Goal: Task Accomplishment & Management: Manage account settings

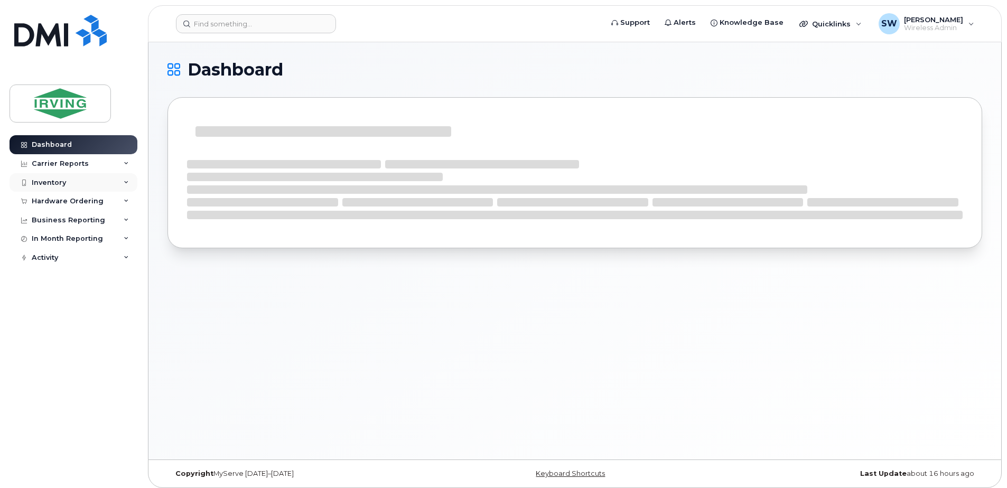
click at [57, 176] on div "Inventory" at bounding box center [74, 182] width 128 height 19
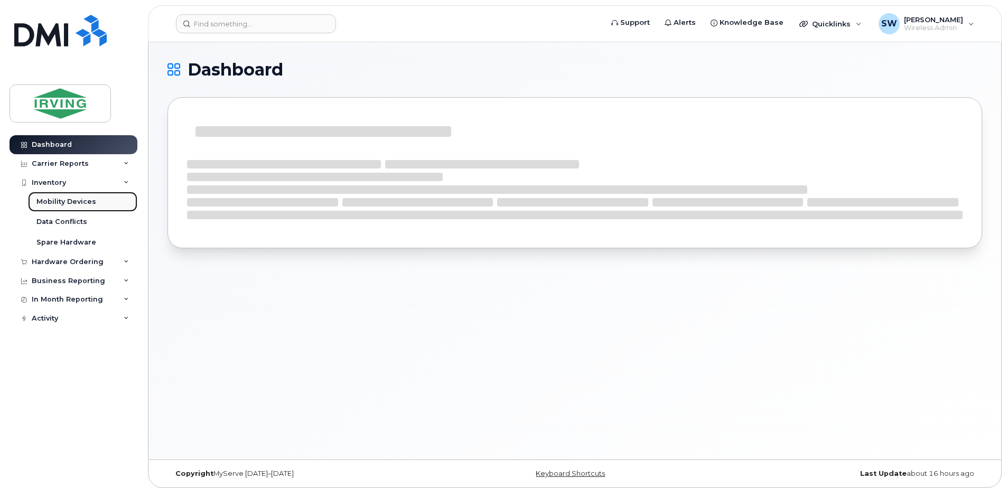
click at [63, 201] on div "Mobility Devices" at bounding box center [66, 202] width 60 height 10
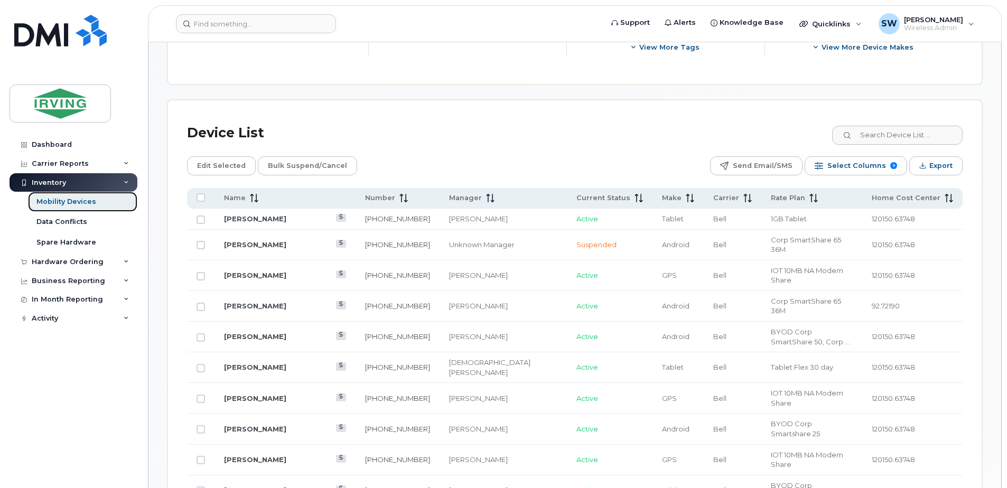
scroll to position [581, 0]
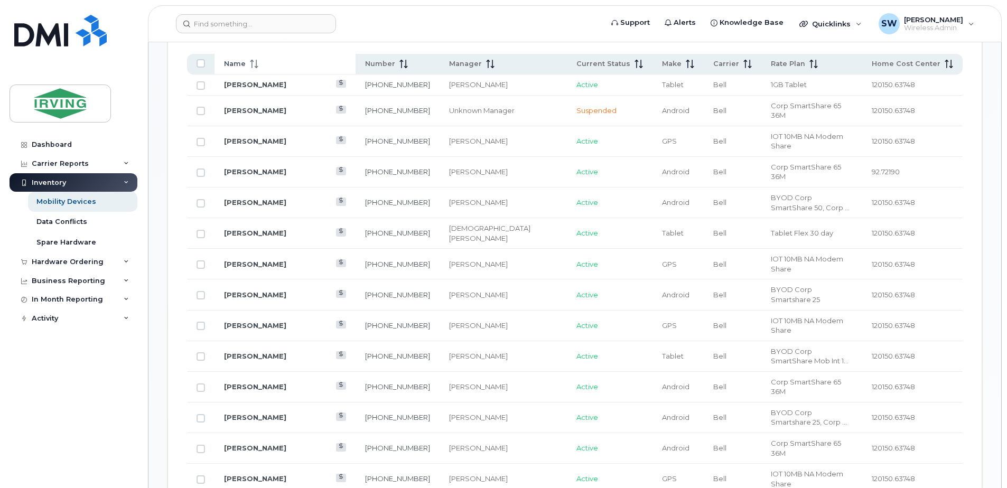
click at [237, 64] on span "Name" at bounding box center [235, 64] width 22 height 10
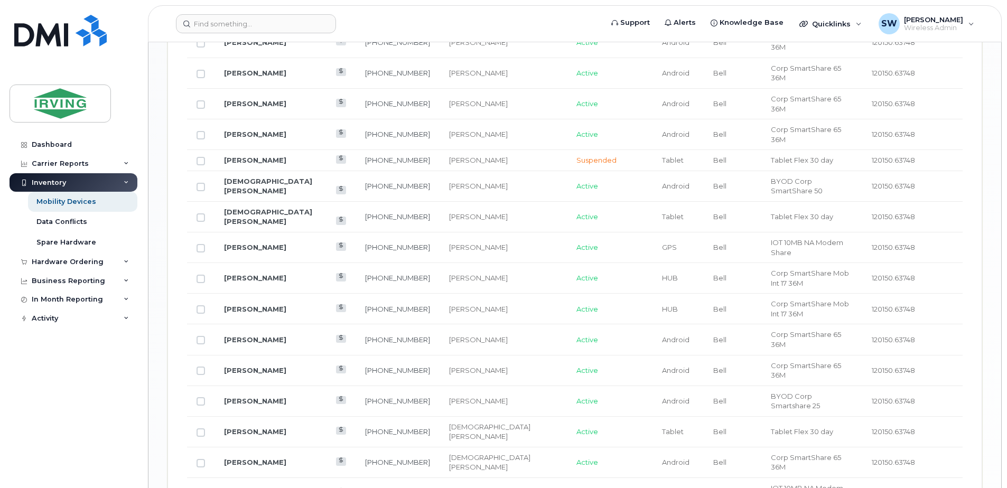
scroll to position [1309, 0]
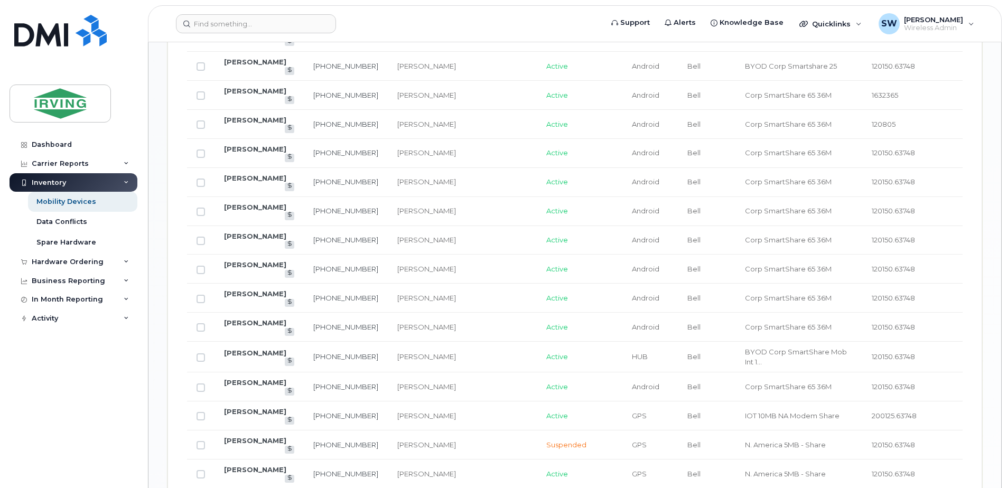
scroll to position [992, 0]
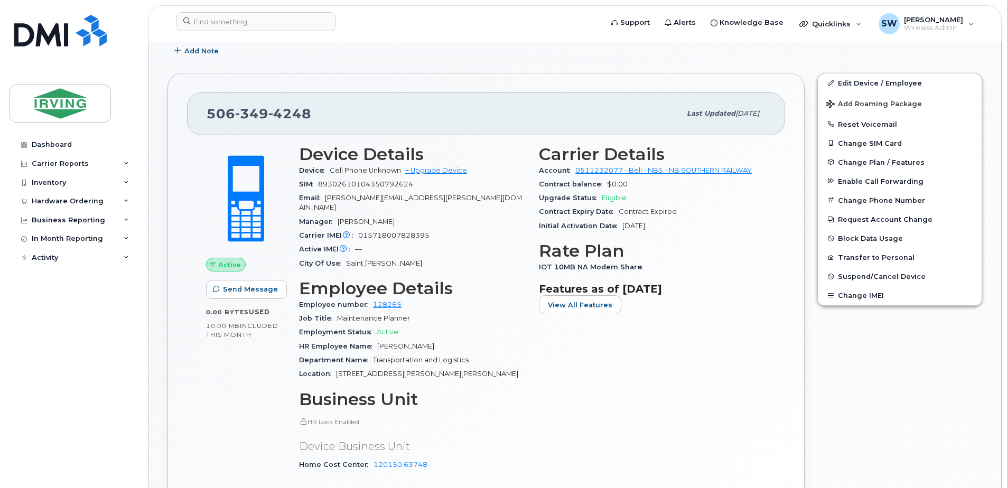
scroll to position [317, 0]
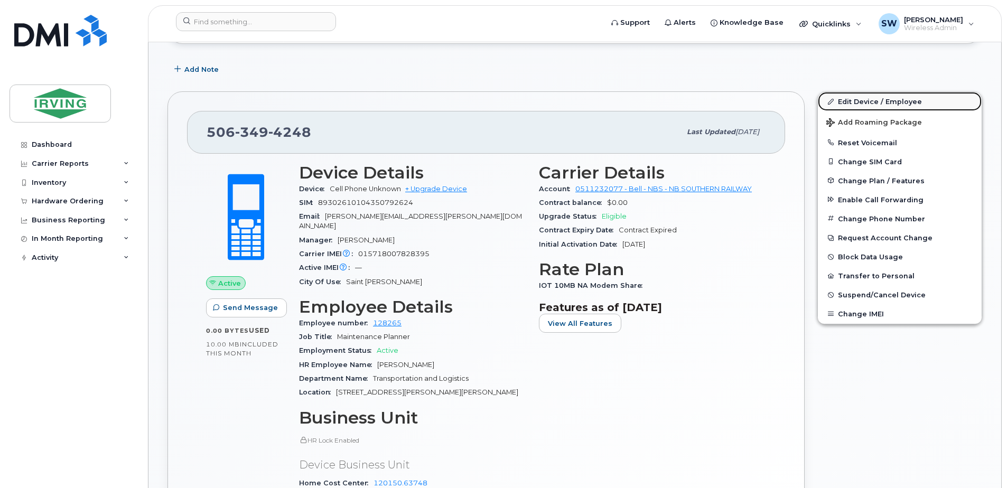
click at [861, 104] on link "Edit Device / Employee" at bounding box center [900, 101] width 164 height 19
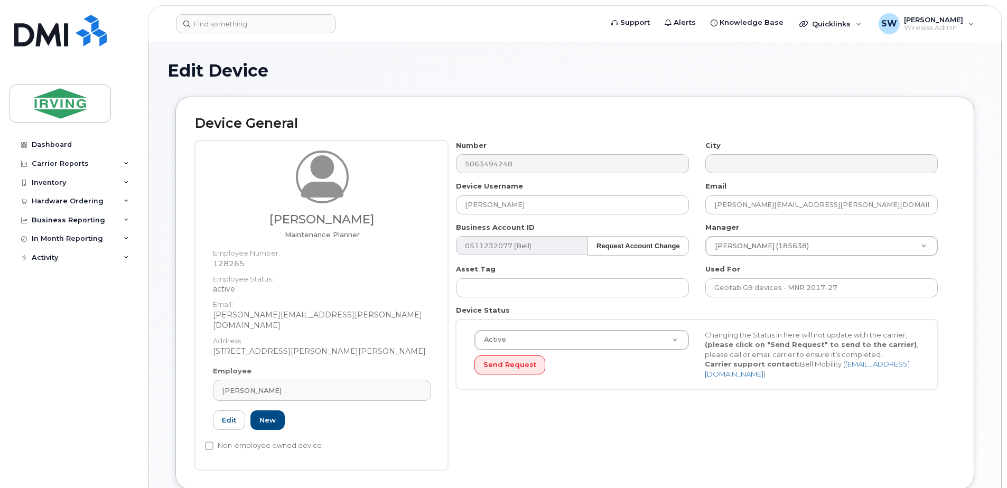
scroll to position [106, 0]
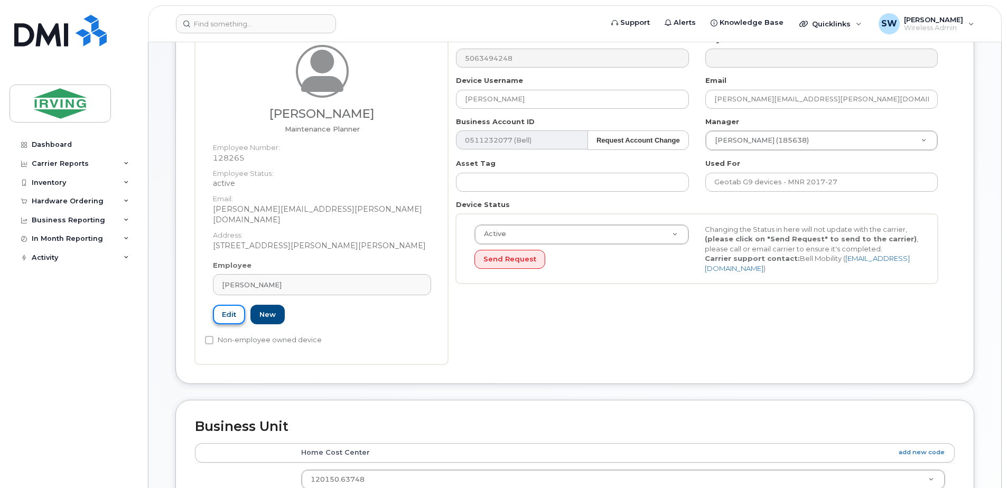
click at [224, 305] on link "Edit" at bounding box center [229, 315] width 32 height 20
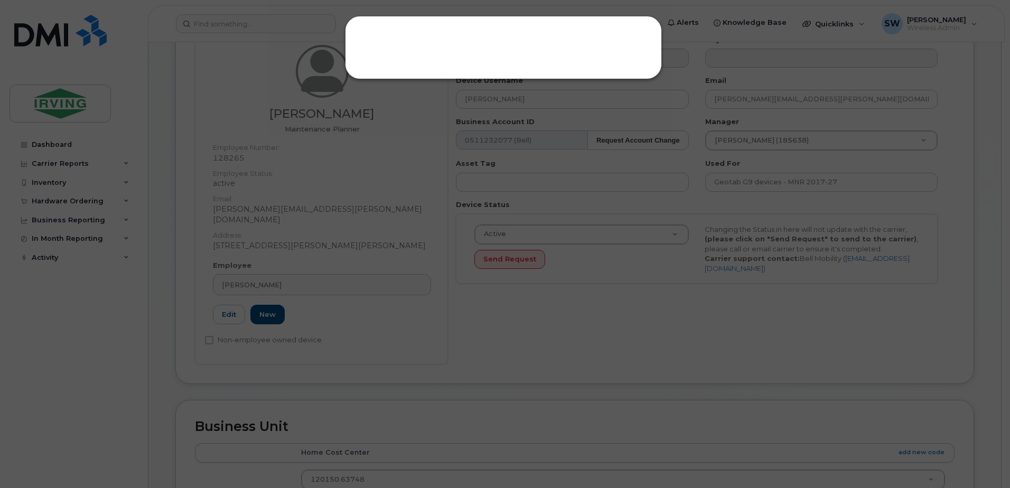
click at [387, 257] on div at bounding box center [505, 244] width 1010 height 488
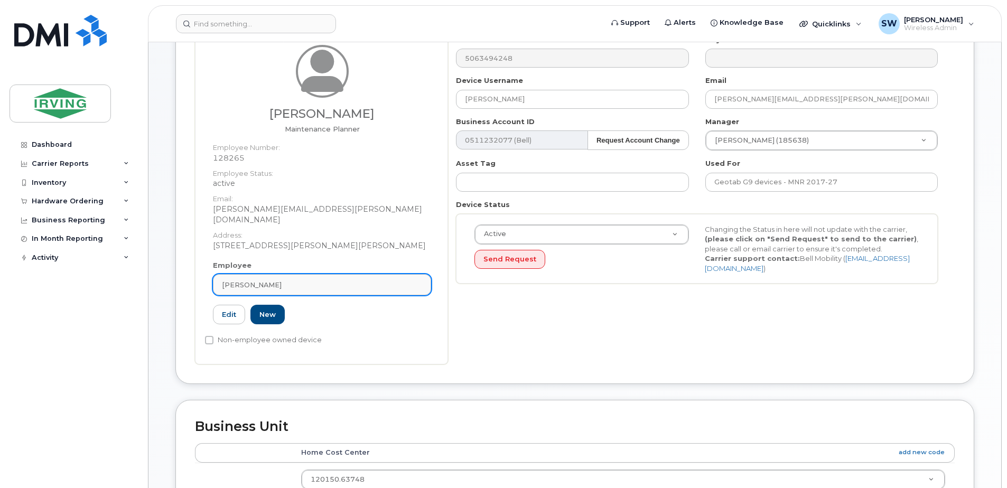
click at [251, 280] on span "Matthew Atcheson" at bounding box center [252, 285] width 60 height 10
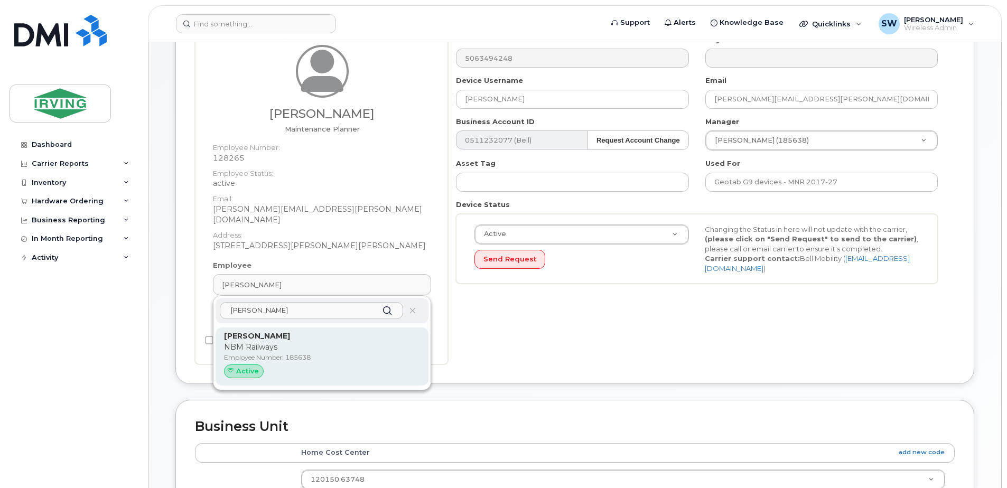
type input "brent preston"
click at [264, 342] on p "NBM Railways" at bounding box center [322, 347] width 196 height 11
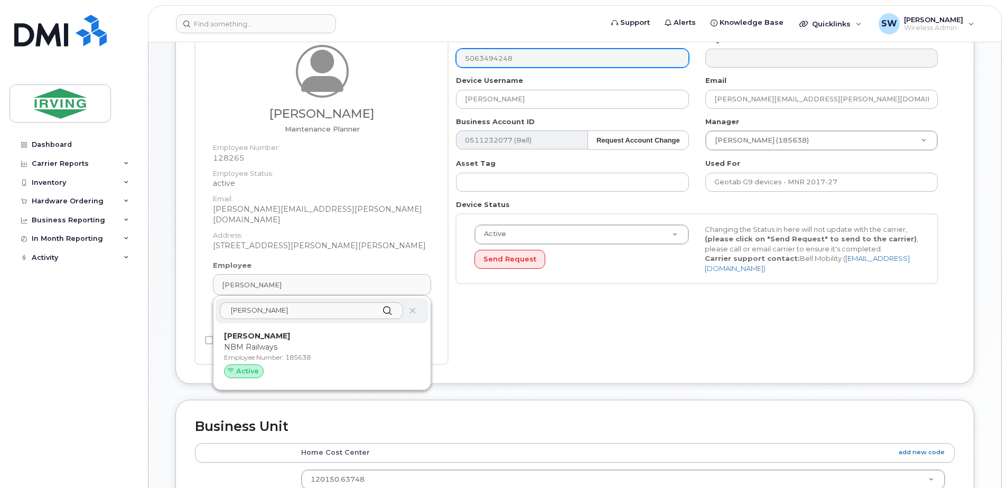
type input "185638"
type input "[PERSON_NAME]"
type input "[EMAIL_ADDRESS][PERSON_NAME][DOMAIN_NAME]"
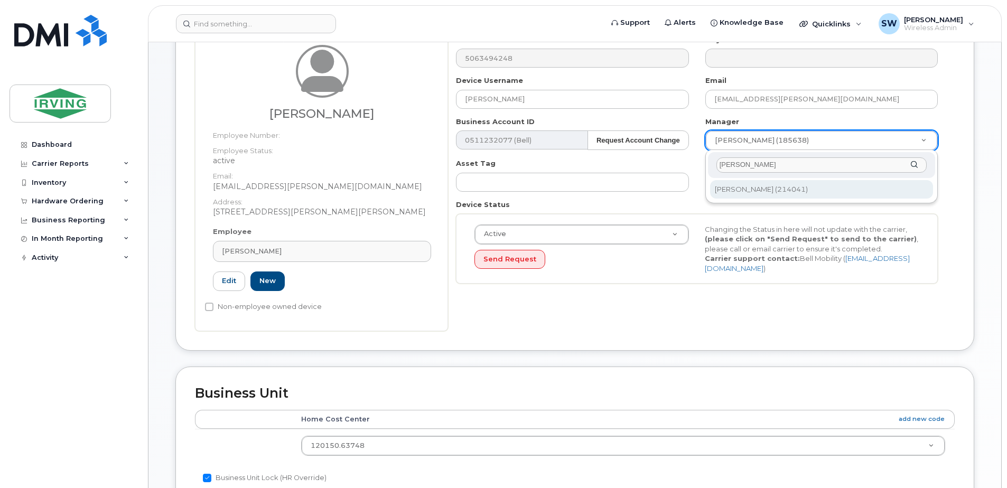
type input "david thompson"
type input "1582357"
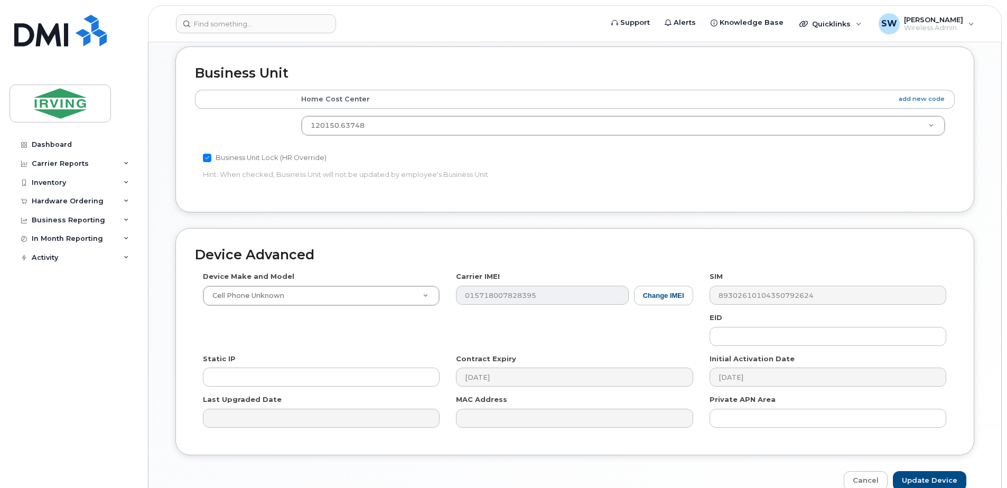
scroll to position [481, 0]
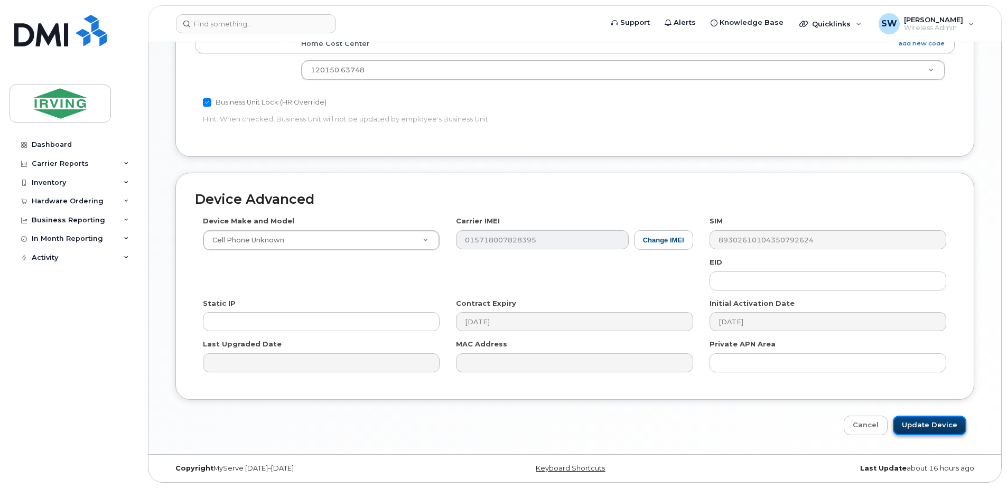
click at [932, 424] on input "Update Device" at bounding box center [929, 426] width 73 height 20
type input "Saving..."
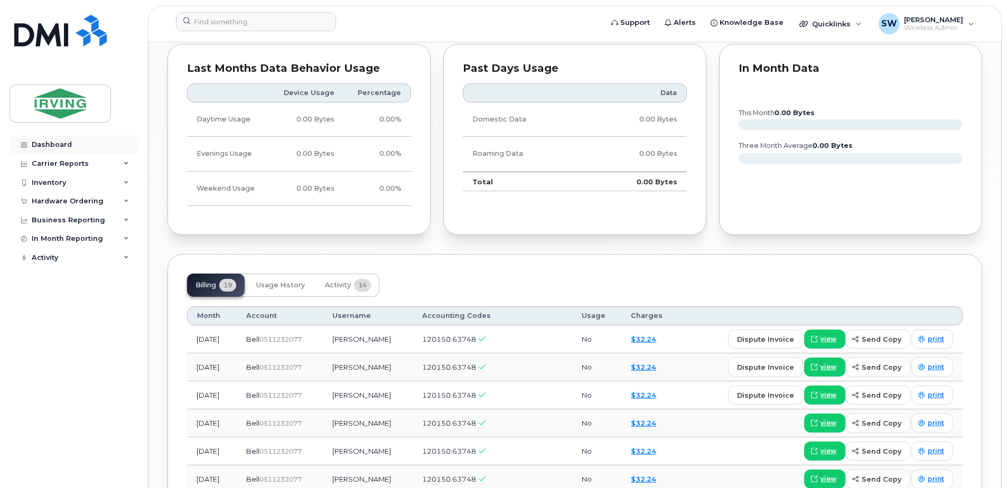
scroll to position [845, 0]
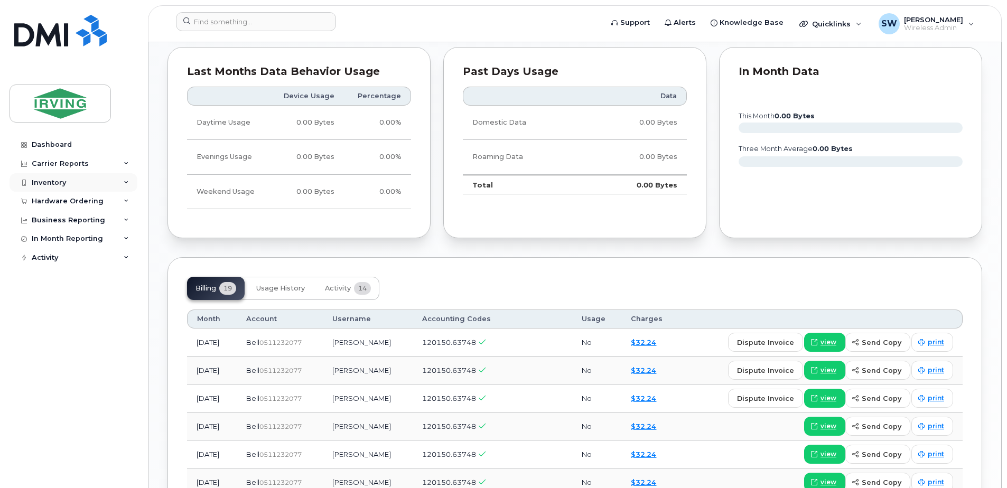
click at [51, 180] on div "Inventory" at bounding box center [49, 183] width 34 height 8
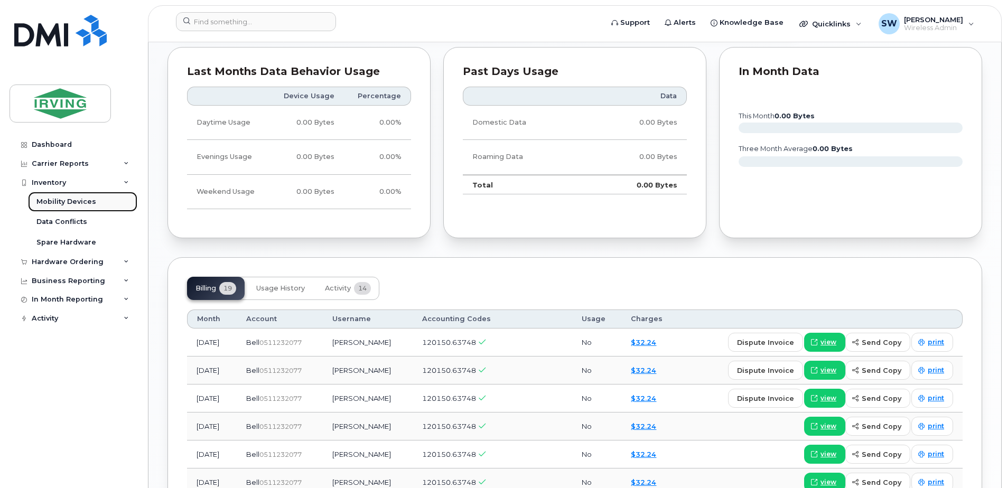
click at [54, 198] on div "Mobility Devices" at bounding box center [66, 202] width 60 height 10
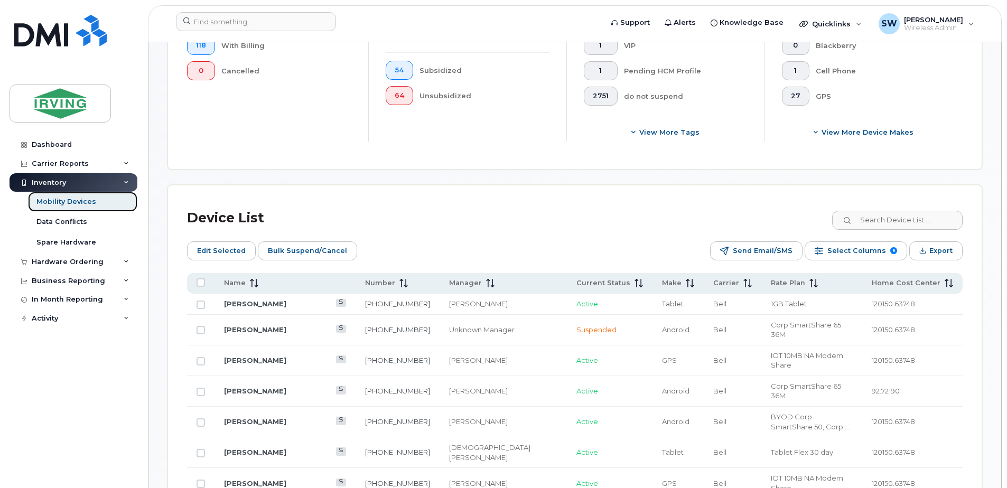
scroll to position [475, 0]
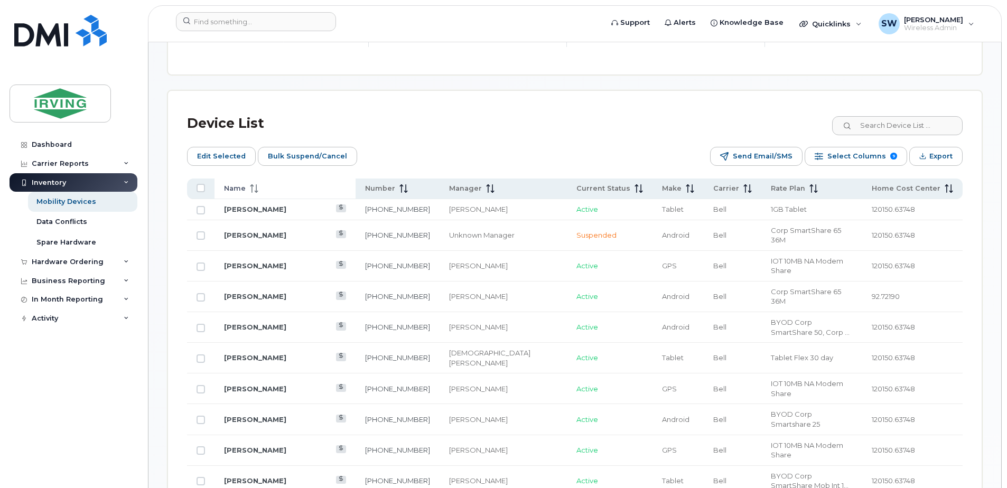
click at [235, 191] on span "Name" at bounding box center [235, 189] width 22 height 10
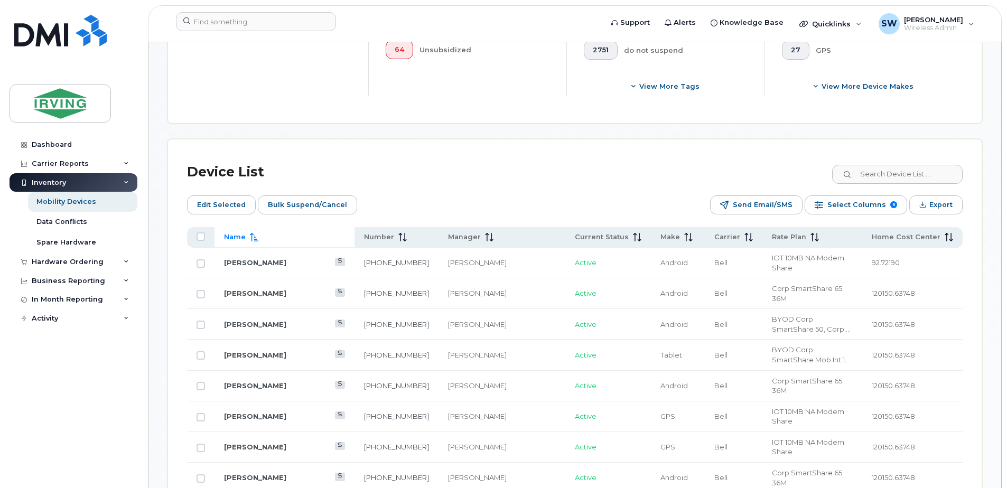
scroll to position [423, 0]
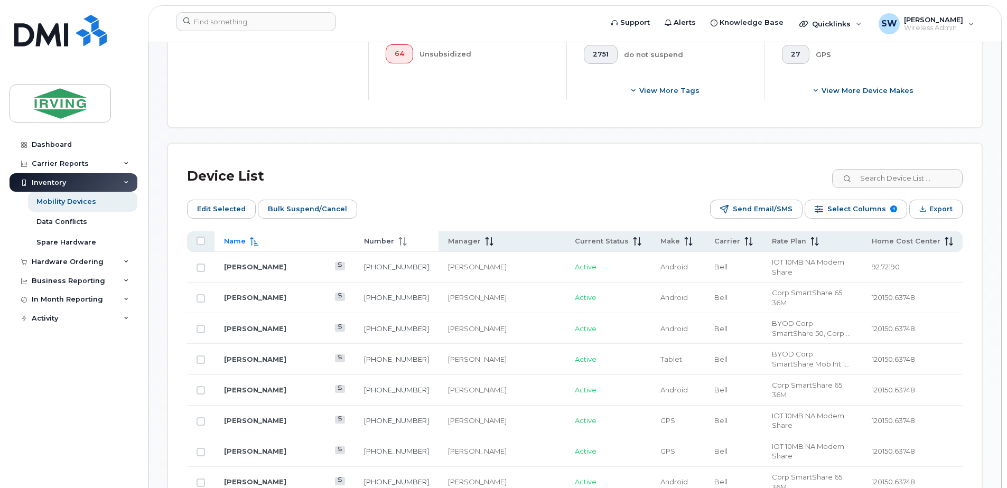
click at [364, 242] on span "Number" at bounding box center [379, 242] width 30 height 10
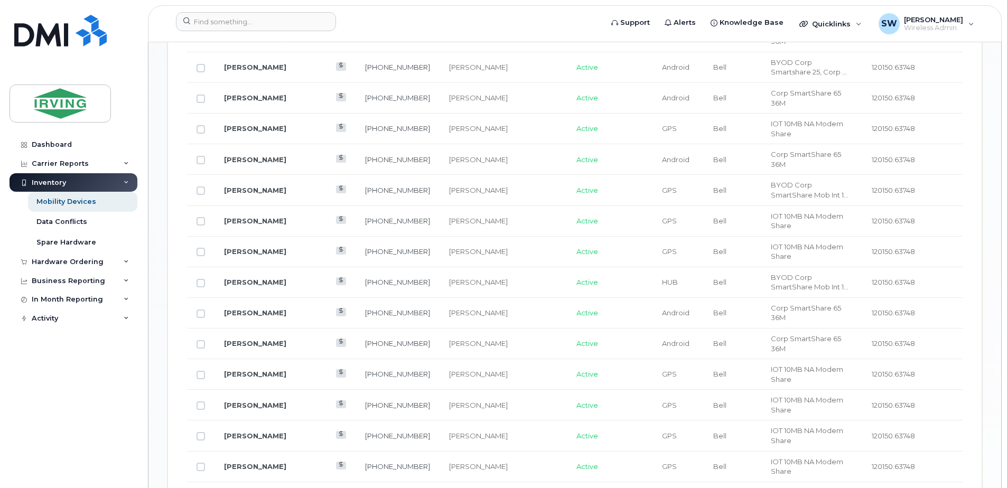
scroll to position [951, 0]
click at [249, 400] on link "[PERSON_NAME]" at bounding box center [255, 404] width 62 height 8
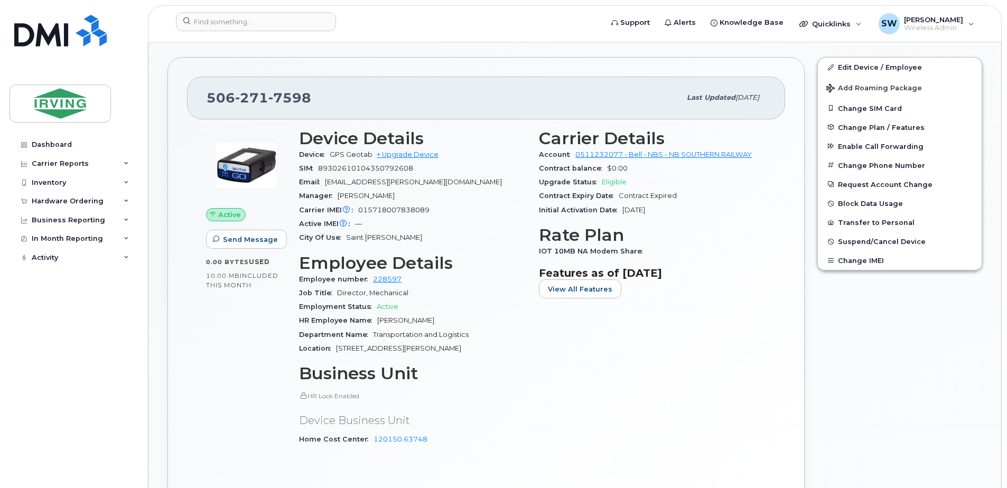
scroll to position [370, 0]
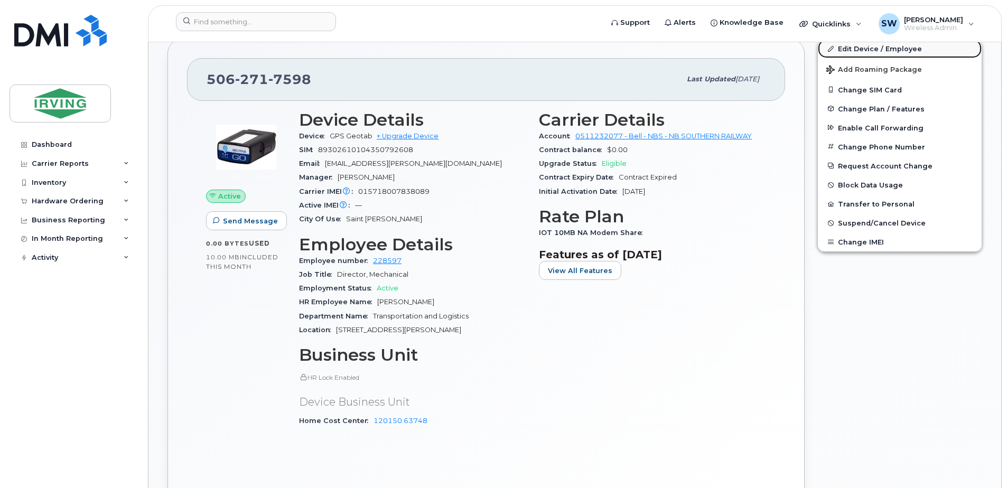
click at [868, 50] on link "Edit Device / Employee" at bounding box center [900, 48] width 164 height 19
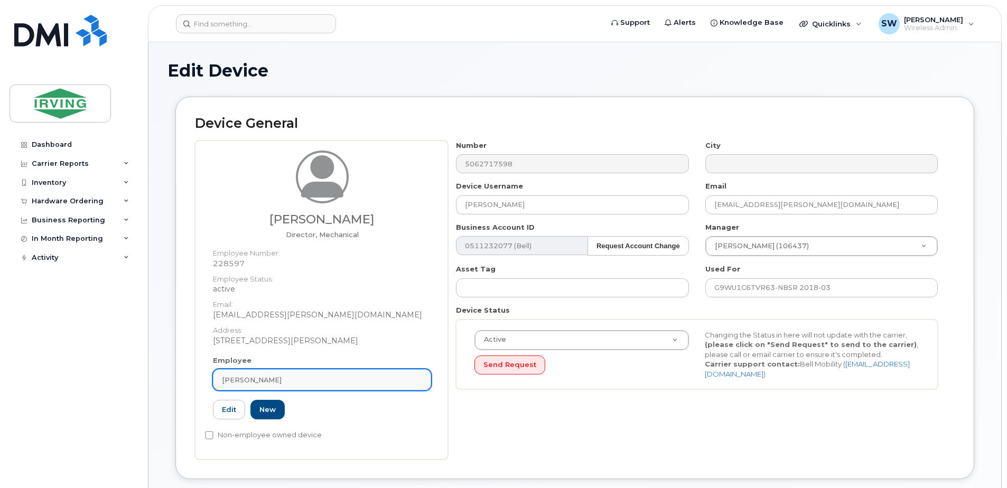
click at [248, 379] on span "[PERSON_NAME]" at bounding box center [252, 380] width 60 height 10
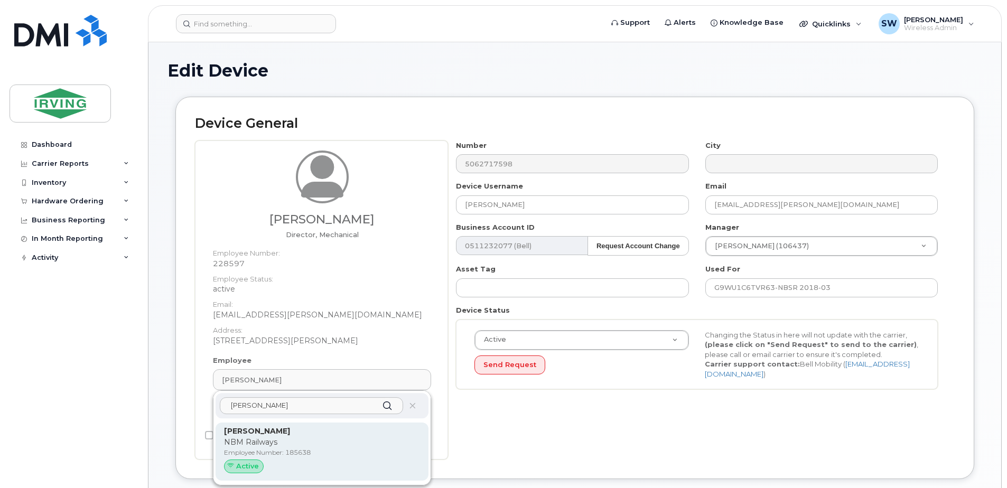
type input "brent preston"
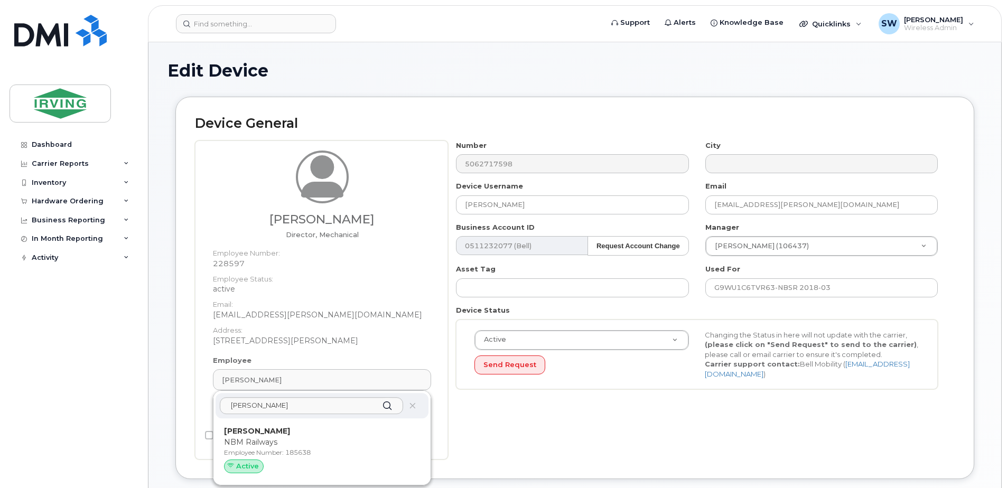
drag, startPoint x: 247, startPoint y: 443, endPoint x: 556, endPoint y: 50, distance: 500.3
click at [248, 444] on p "NBM Railways" at bounding box center [322, 442] width 196 height 11
type input "185638"
type input "[PERSON_NAME]"
type input "[EMAIL_ADDRESS][PERSON_NAME][DOMAIN_NAME]"
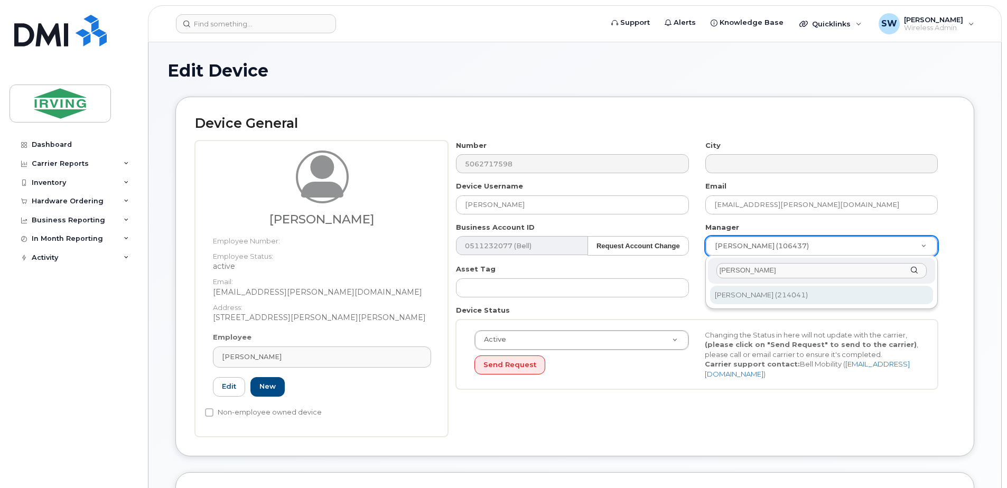
type input "david thompson"
type input "1582357"
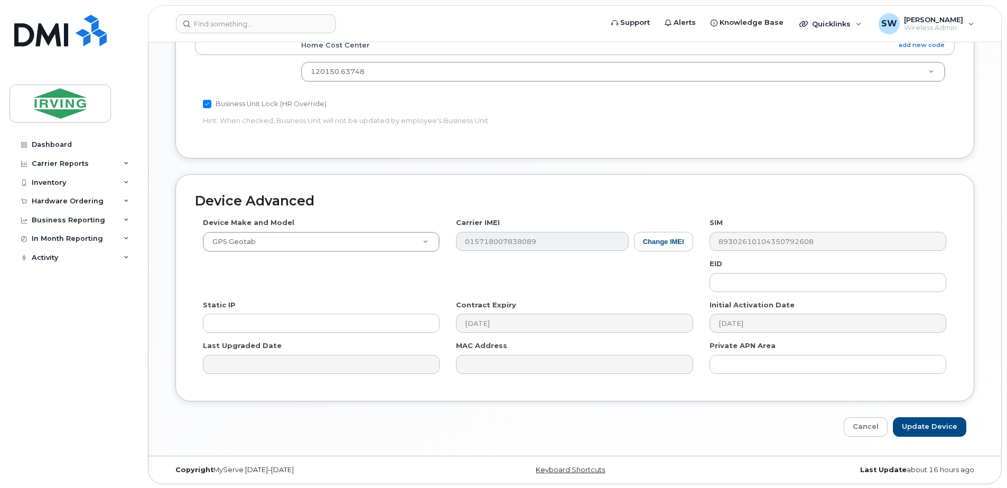
scroll to position [481, 0]
click at [923, 425] on input "Update Device" at bounding box center [929, 426] width 73 height 20
type input "Saving..."
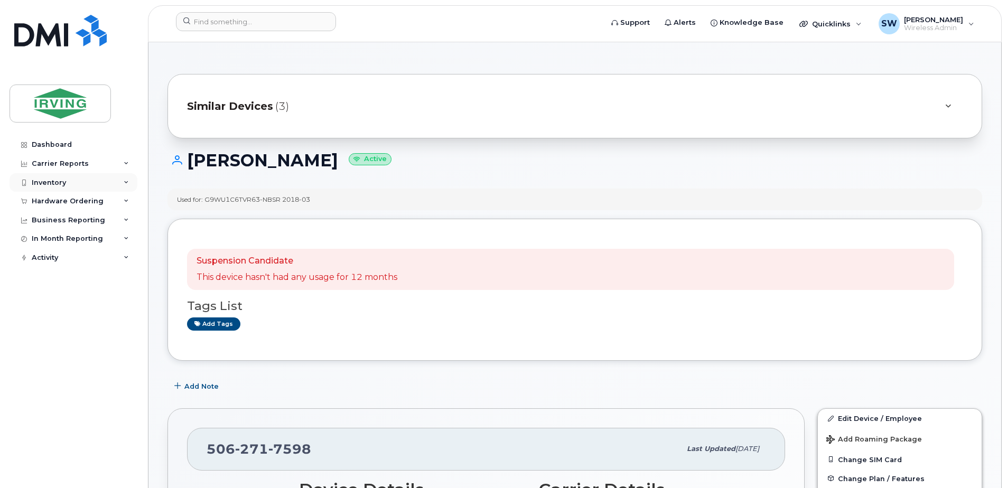
click at [57, 182] on div "Inventory" at bounding box center [49, 183] width 34 height 8
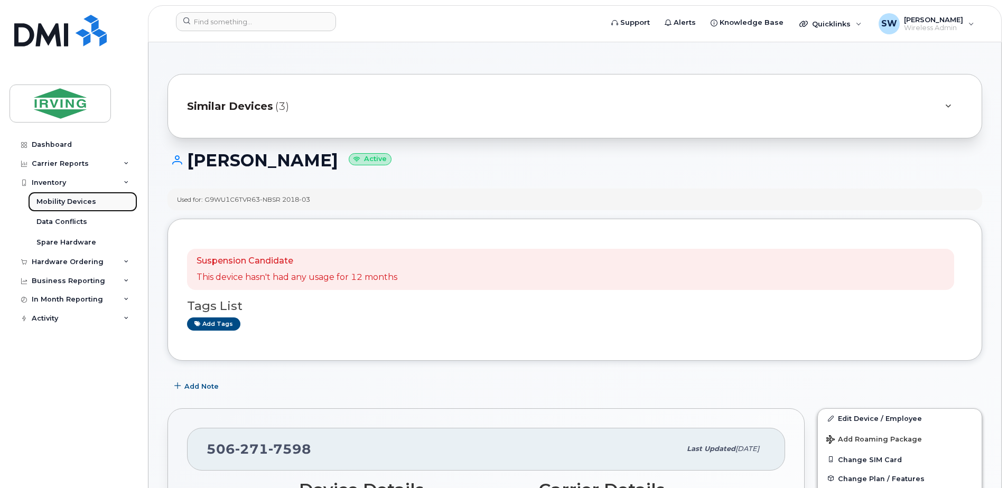
click at [57, 202] on div "Mobility Devices" at bounding box center [66, 202] width 60 height 10
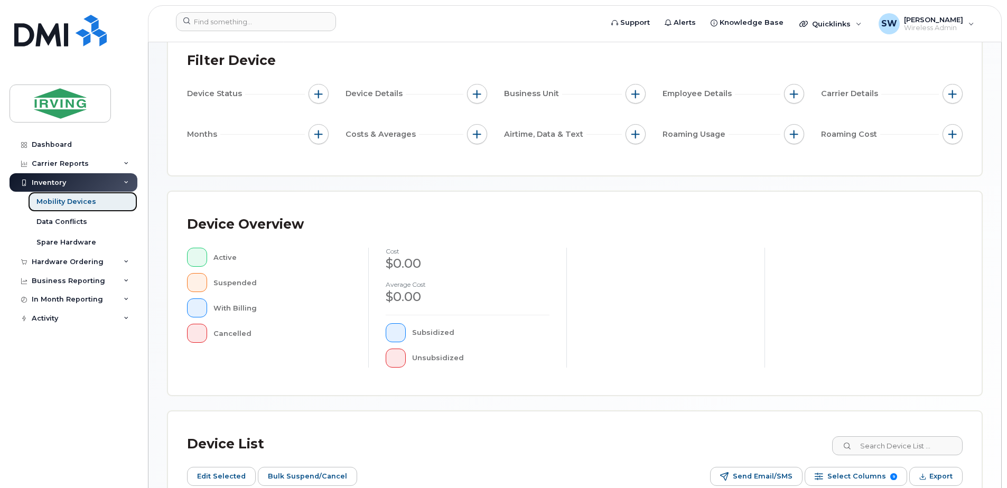
scroll to position [257, 0]
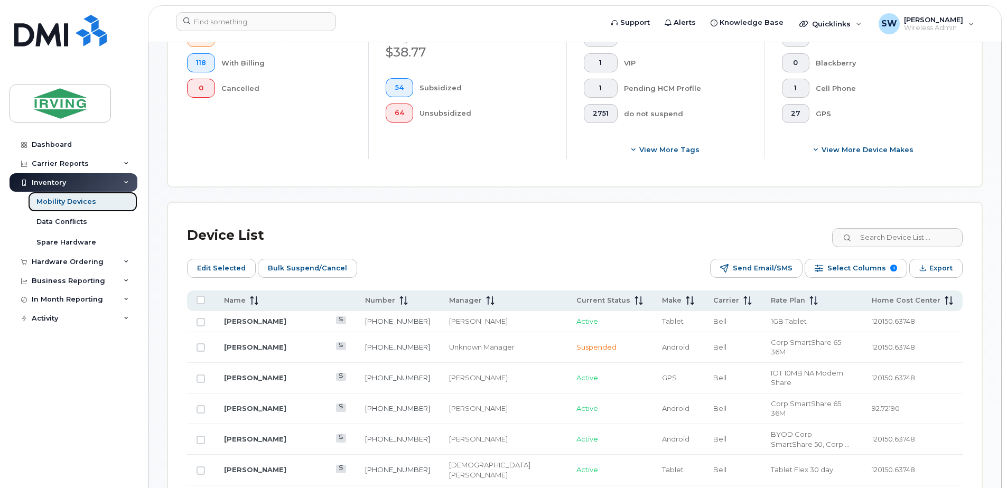
scroll to position [574, 0]
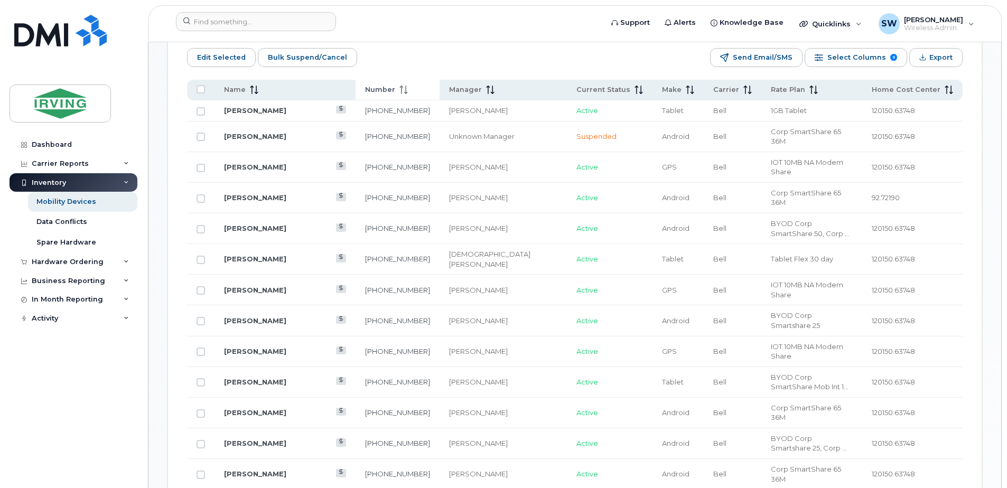
click at [377, 88] on span "Number" at bounding box center [380, 90] width 30 height 10
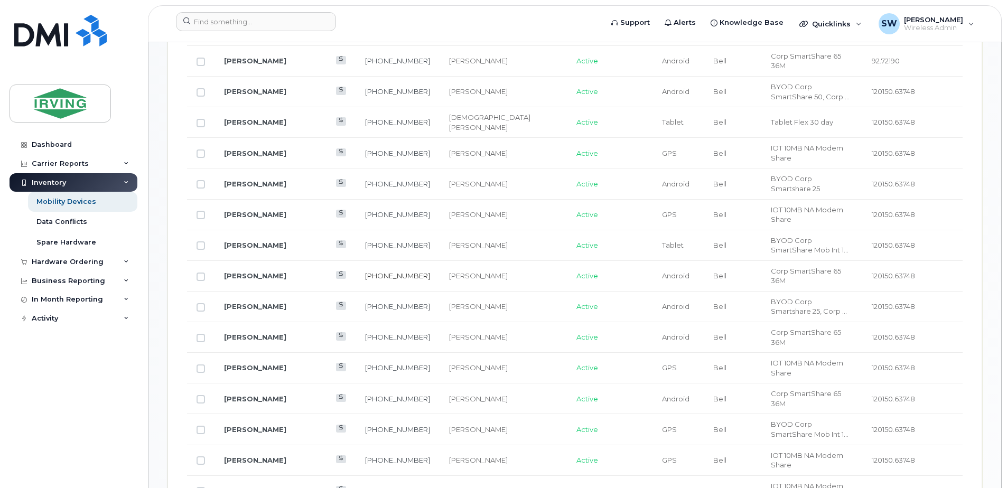
scroll to position [733, 0]
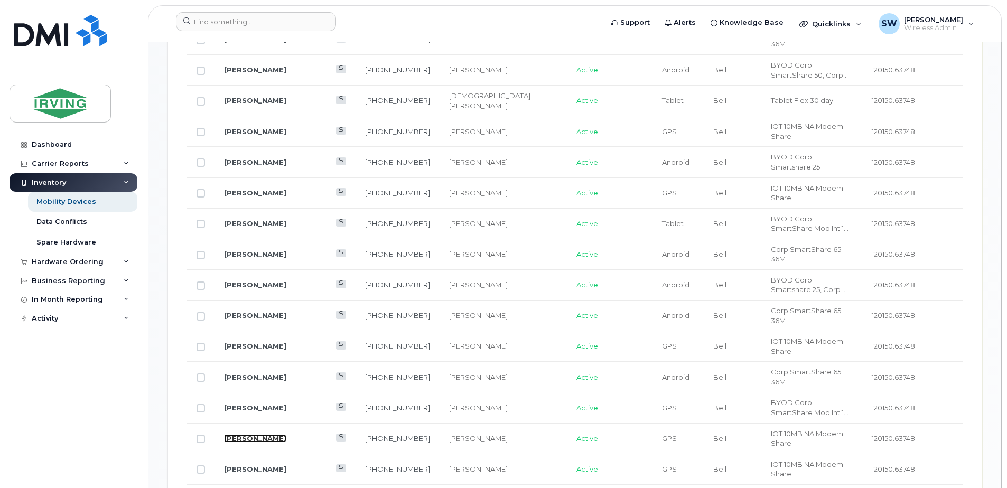
click at [250, 434] on link "[PERSON_NAME]" at bounding box center [255, 438] width 62 height 8
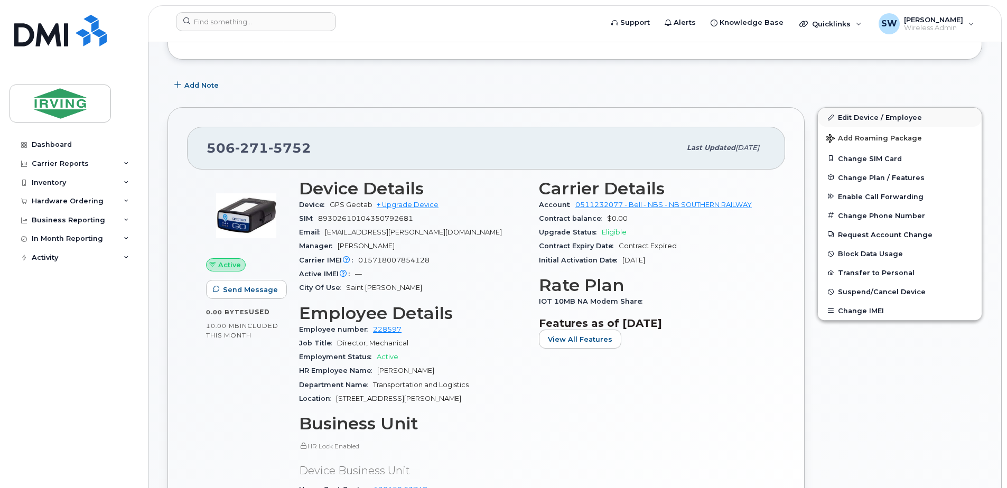
scroll to position [301, 0]
click at [864, 117] on link "Edit Device / Employee" at bounding box center [900, 117] width 164 height 19
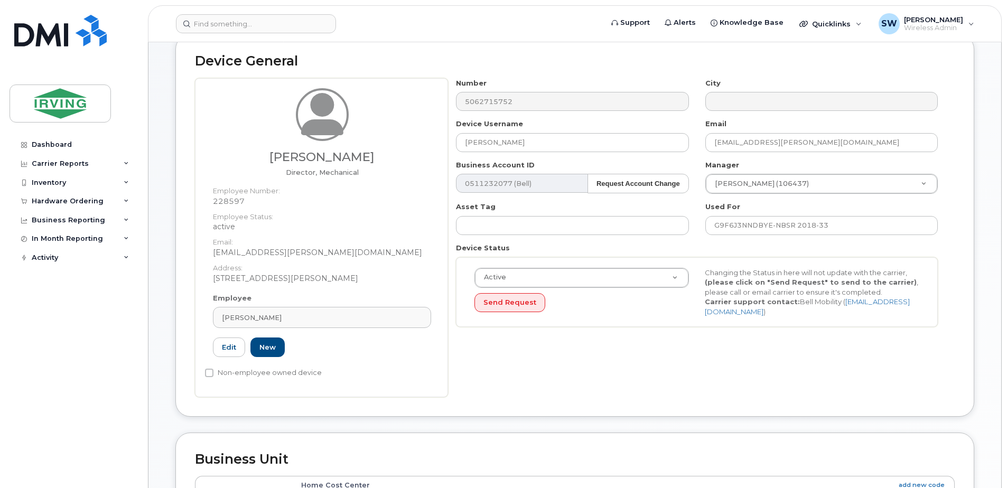
scroll to position [158, 0]
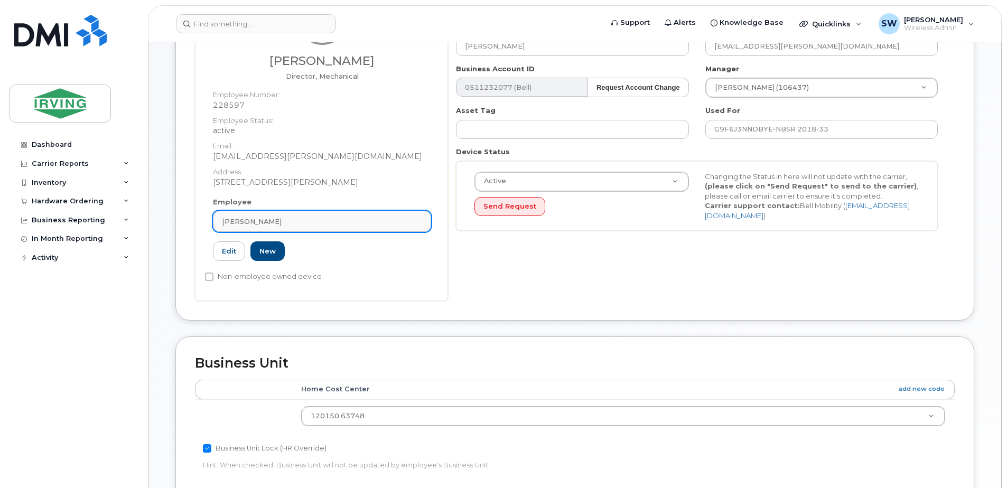
click at [265, 221] on span "[PERSON_NAME]" at bounding box center [252, 222] width 60 height 10
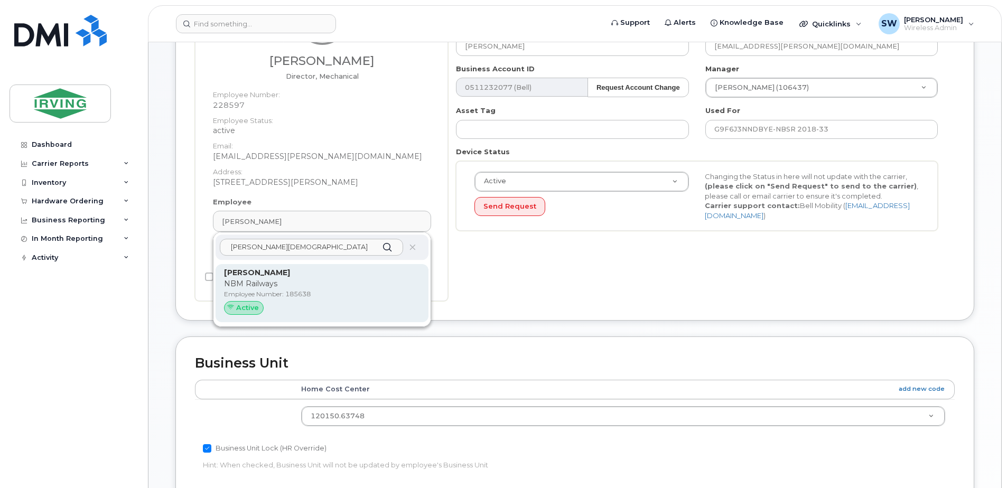
type input "[PERSON_NAME][DEMOGRAPHIC_DATA]"
drag, startPoint x: 252, startPoint y: 279, endPoint x: 559, endPoint y: 54, distance: 380.5
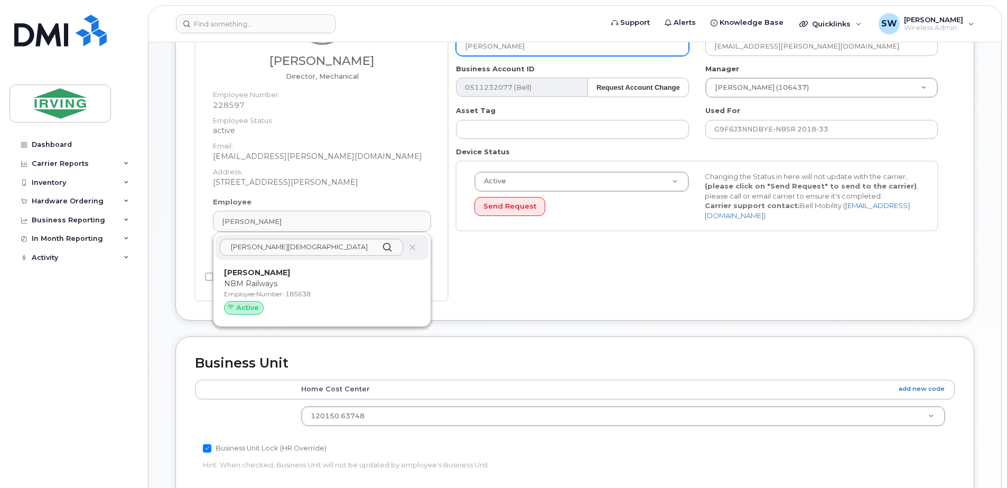
click at [252, 279] on p "NBM Railways" at bounding box center [322, 283] width 196 height 11
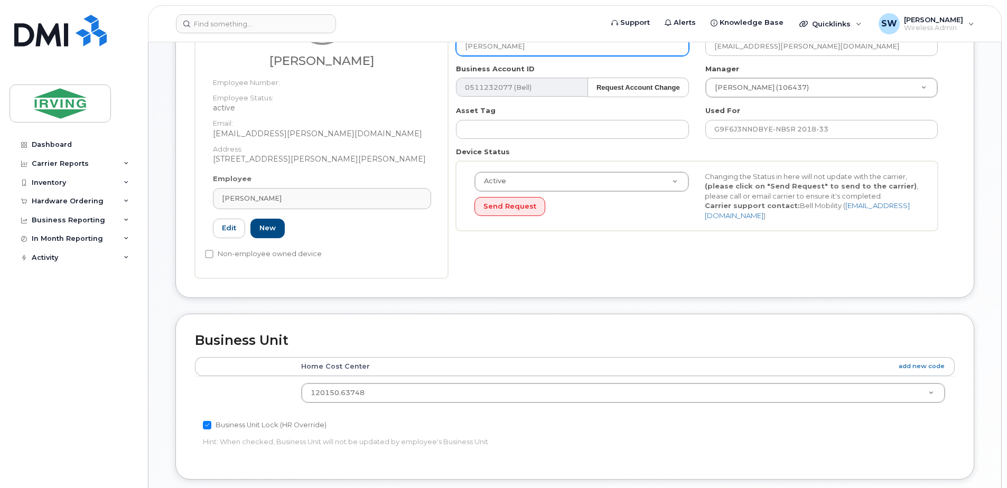
type input "185638"
type input "[PERSON_NAME]"
type input "[EMAIL_ADDRESS][PERSON_NAME][DOMAIN_NAME]"
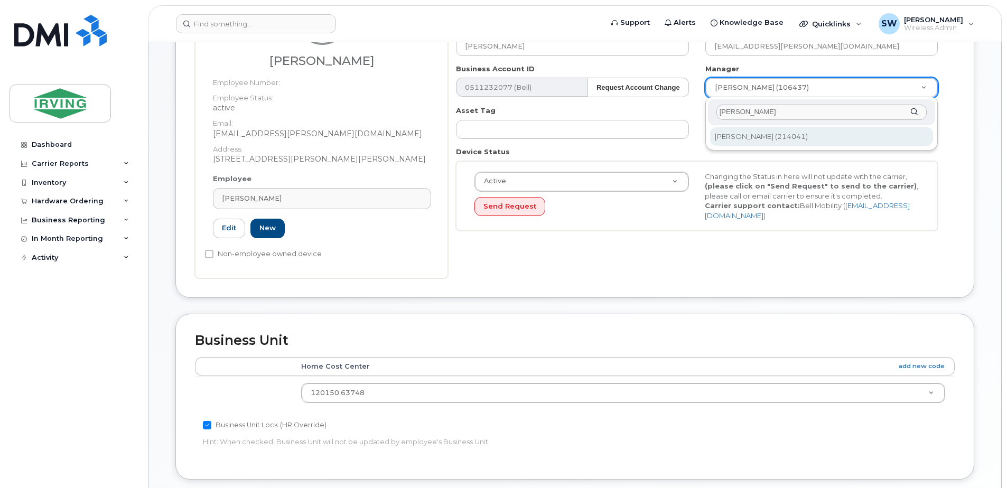
type input "david thompson"
type input "1582357"
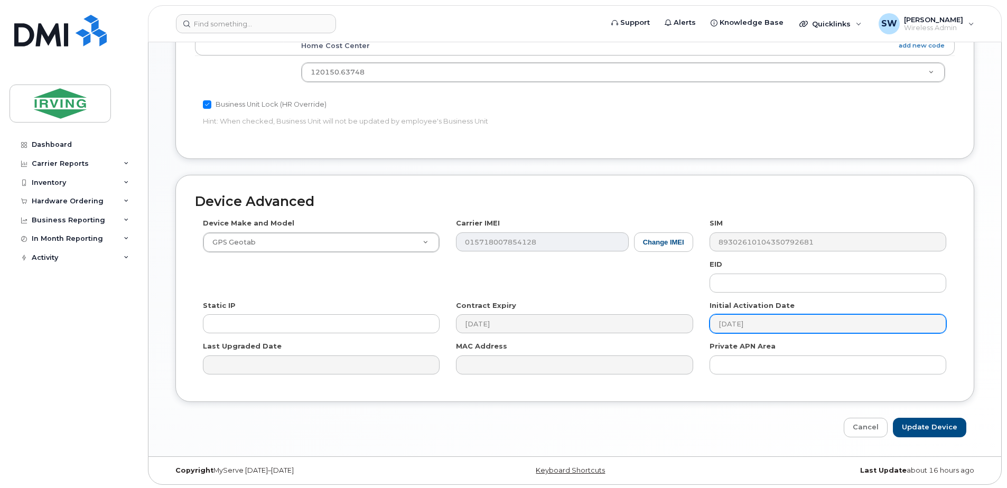
scroll to position [481, 0]
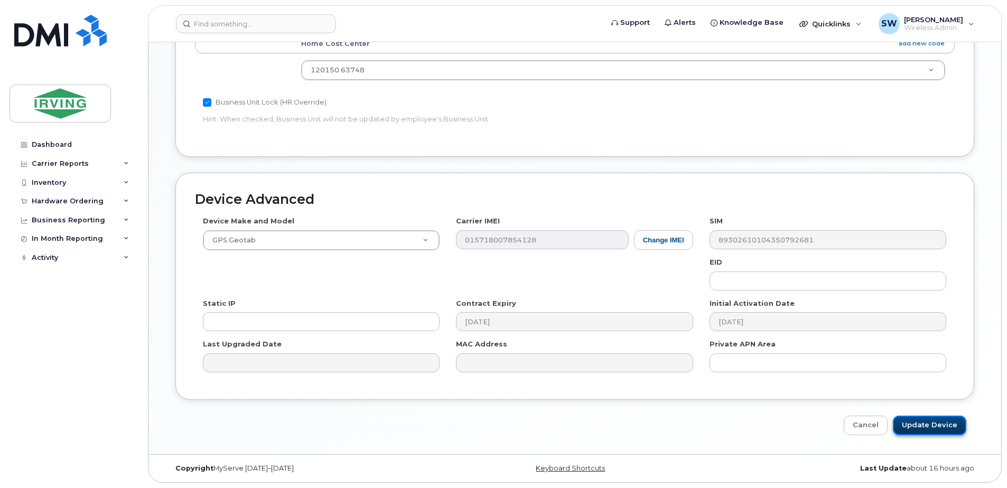
click at [931, 426] on input "Update Device" at bounding box center [929, 426] width 73 height 20
type input "Saving..."
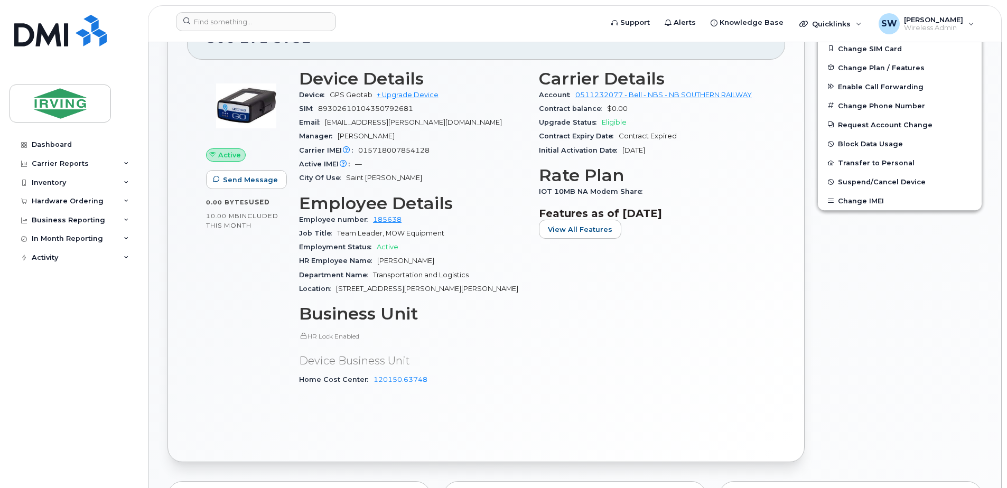
scroll to position [423, 0]
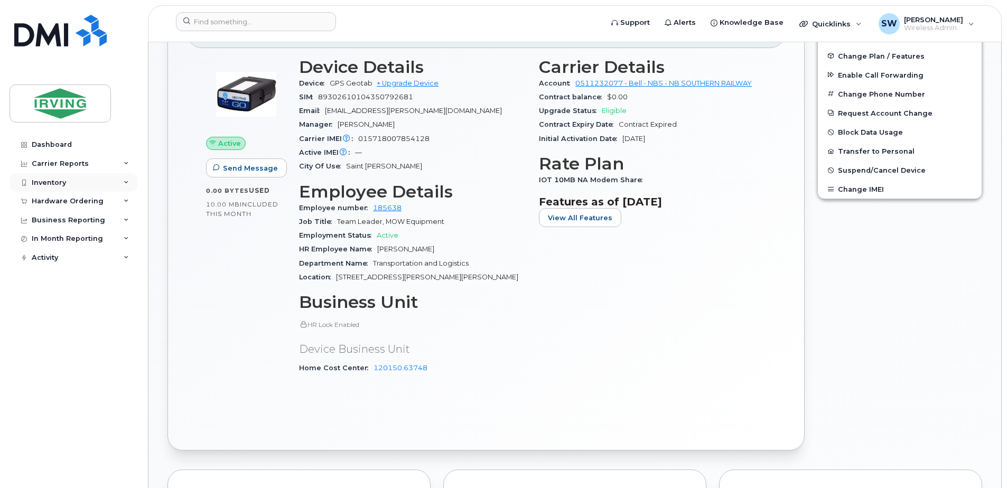
click at [55, 181] on div "Inventory" at bounding box center [49, 183] width 34 height 8
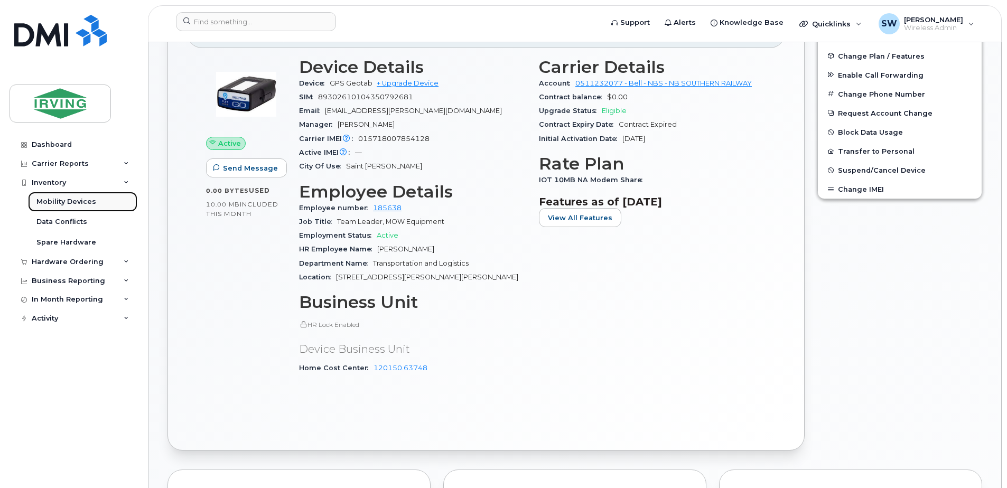
click at [58, 201] on div "Mobility Devices" at bounding box center [66, 202] width 60 height 10
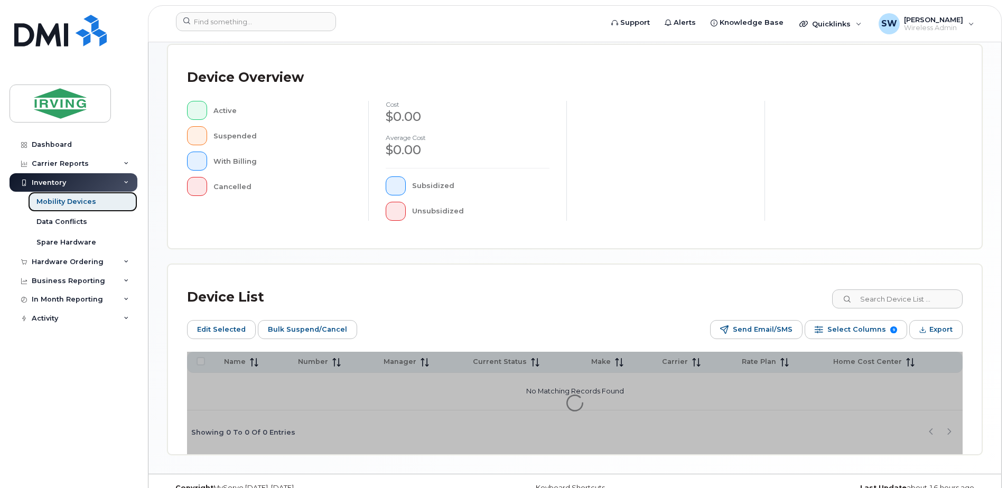
scroll to position [257, 0]
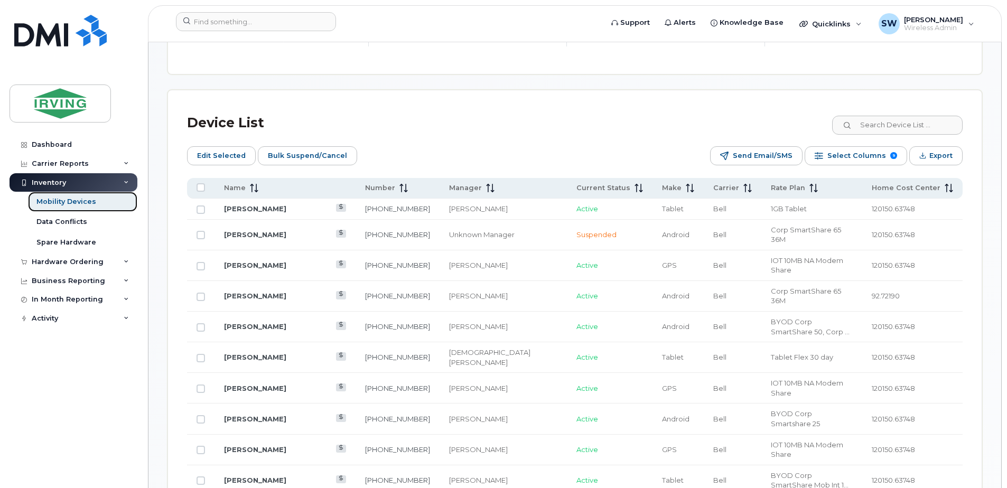
scroll to position [521, 0]
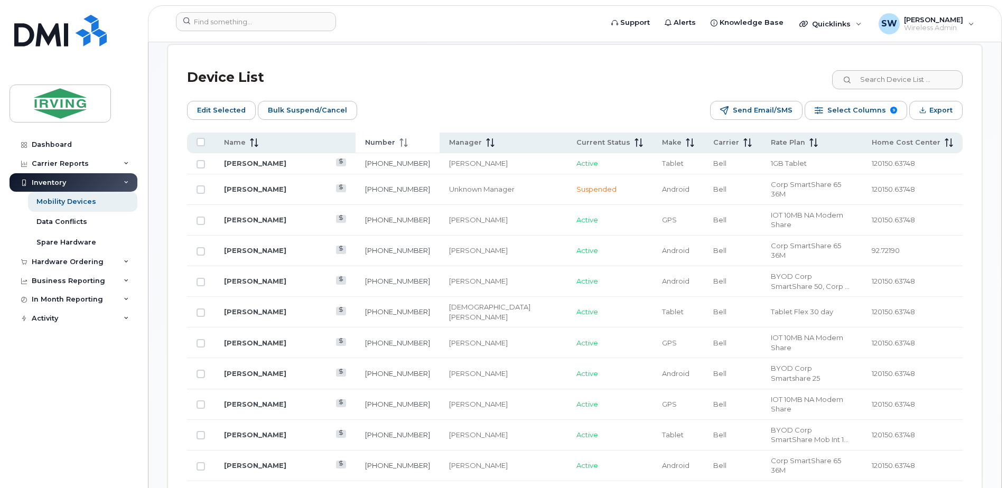
click at [380, 143] on span "Number" at bounding box center [380, 143] width 30 height 10
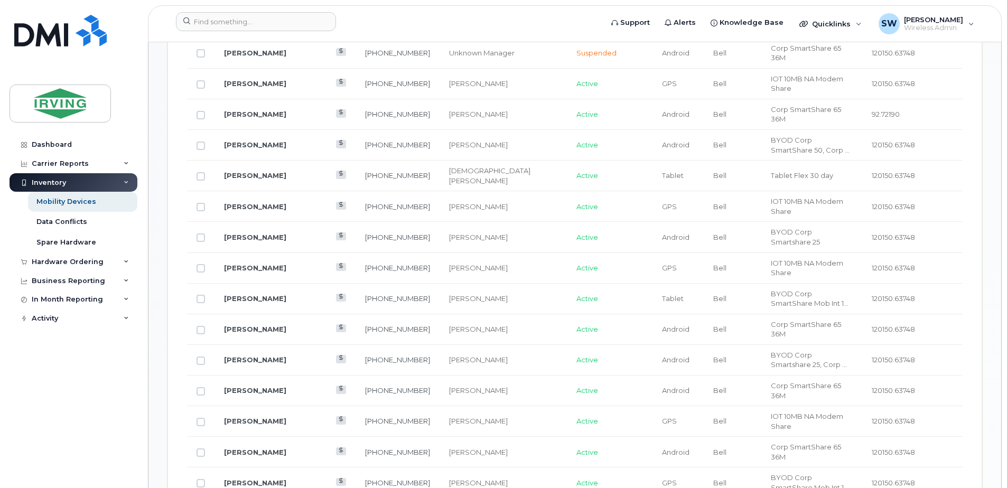
scroll to position [680, 0]
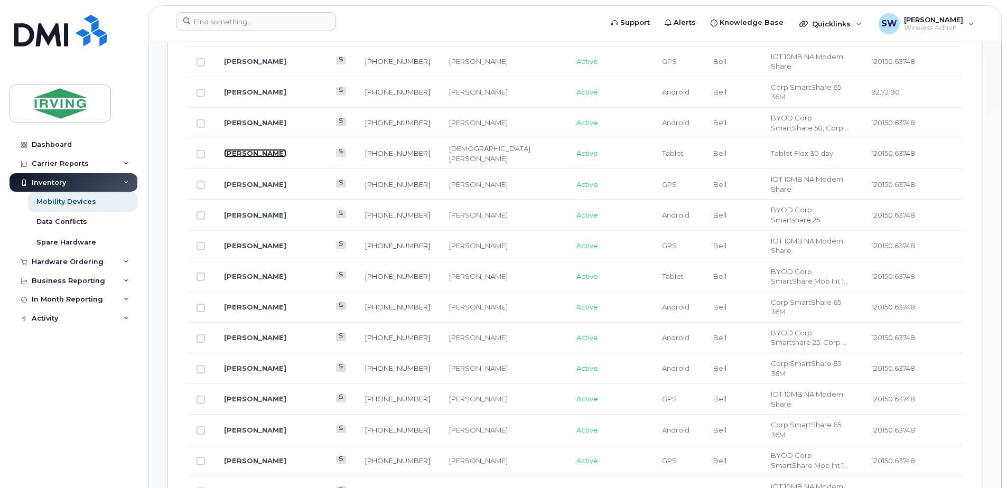
click at [244, 149] on link "[PERSON_NAME]" at bounding box center [255, 153] width 62 height 8
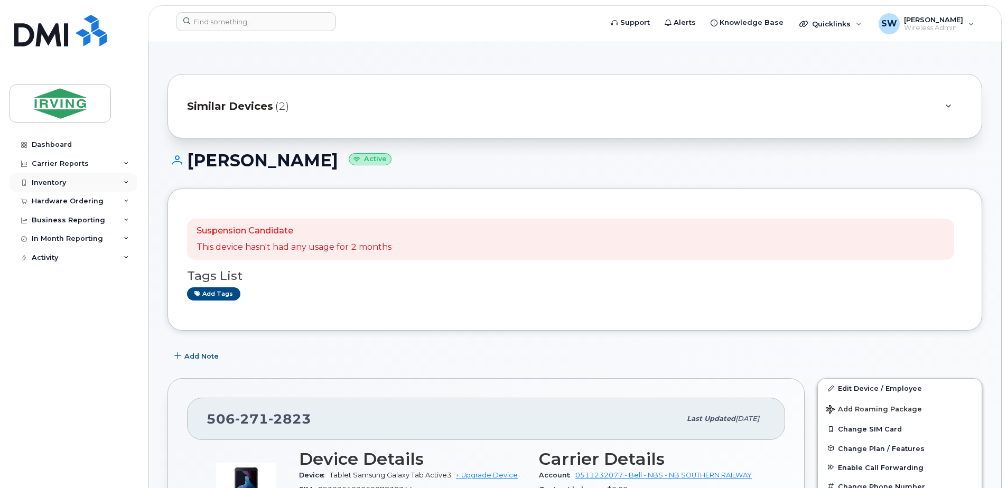
click at [49, 183] on div "Inventory" at bounding box center [49, 183] width 34 height 8
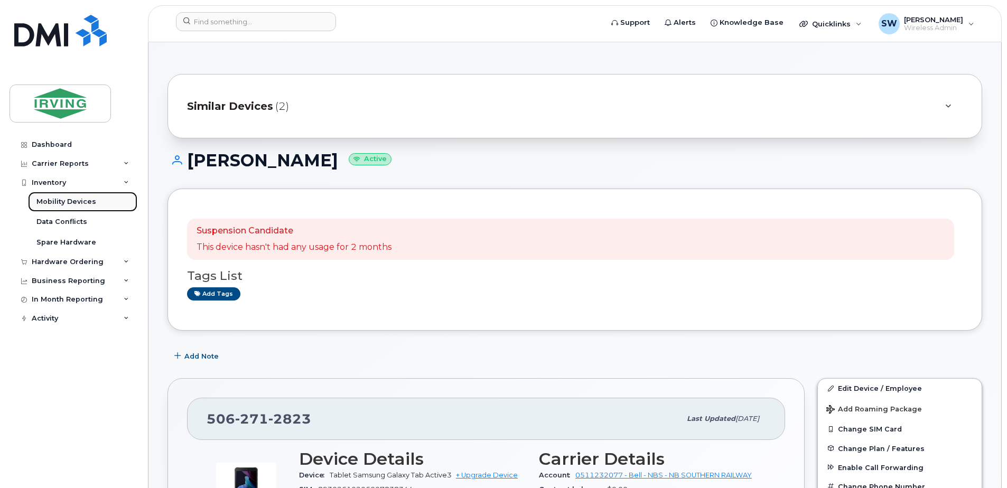
click at [74, 202] on div "Mobility Devices" at bounding box center [66, 202] width 60 height 10
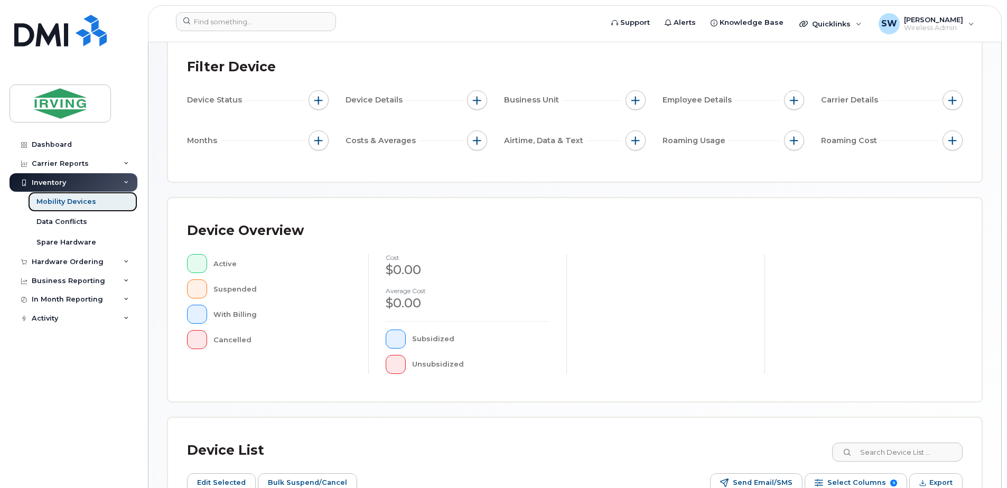
scroll to position [257, 0]
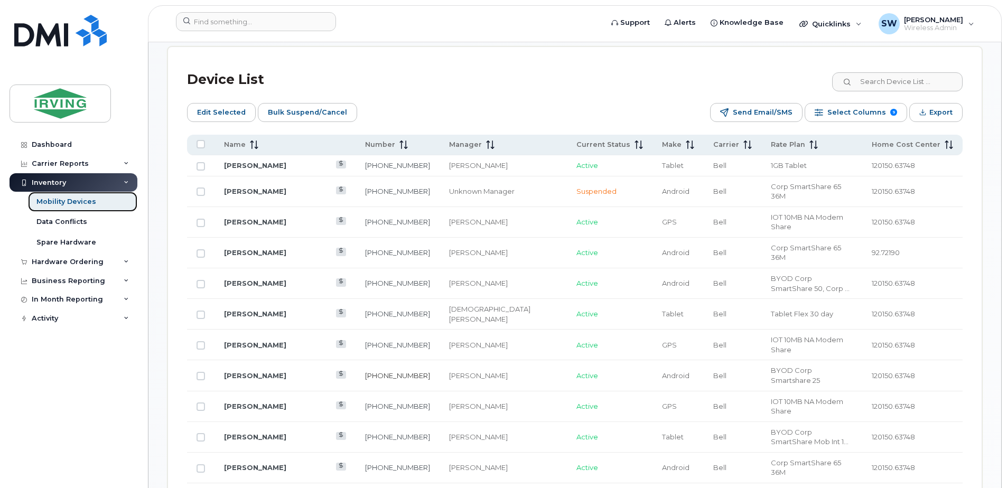
scroll to position [521, 0]
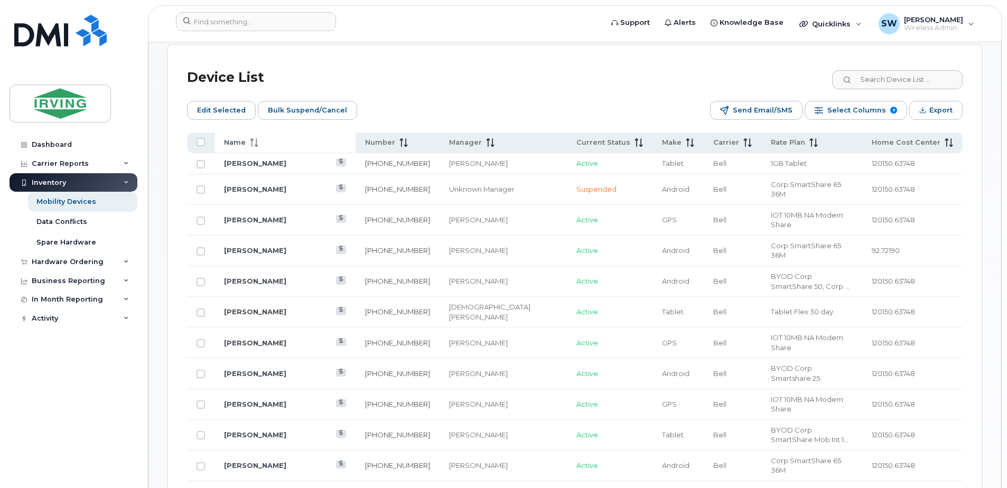
click at [236, 142] on span "Name" at bounding box center [235, 143] width 22 height 10
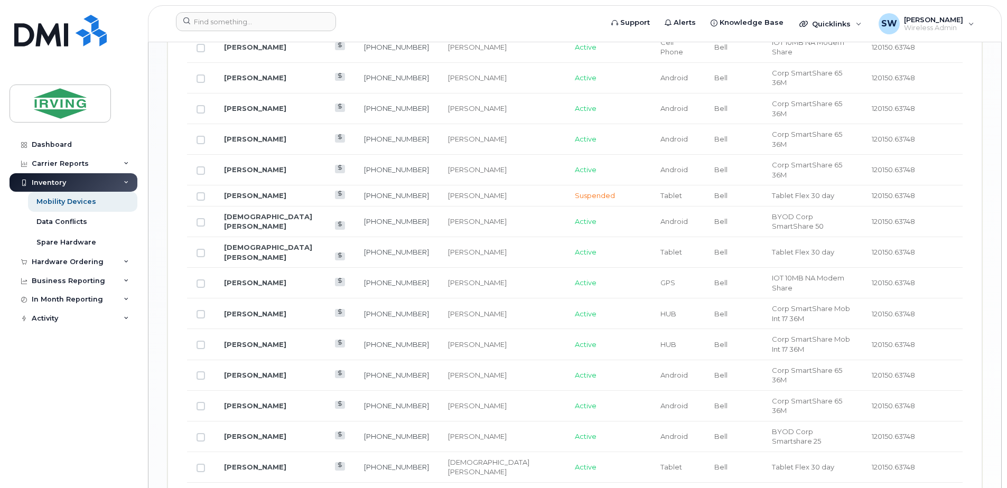
scroll to position [1328, 0]
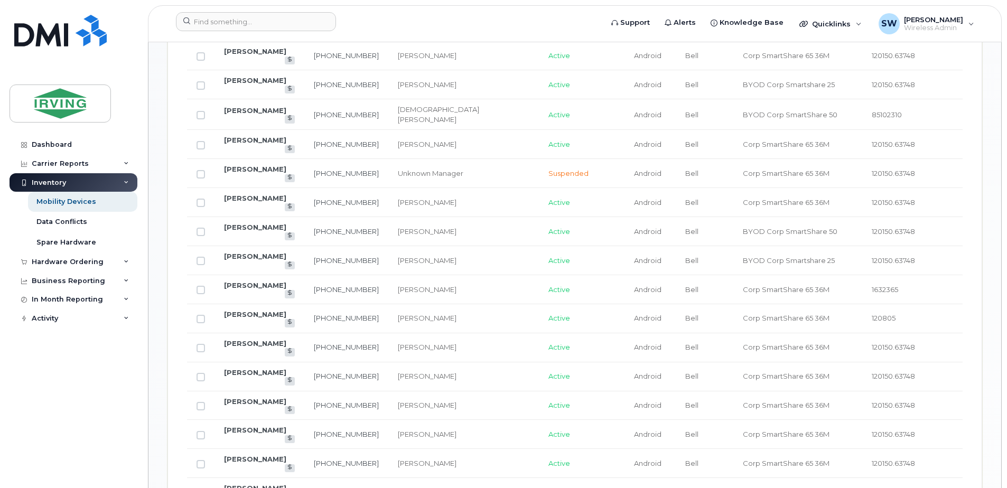
scroll to position [747, 0]
click at [250, 457] on link "[PERSON_NAME]" at bounding box center [255, 461] width 62 height 8
